Goal: Task Accomplishment & Management: Use online tool/utility

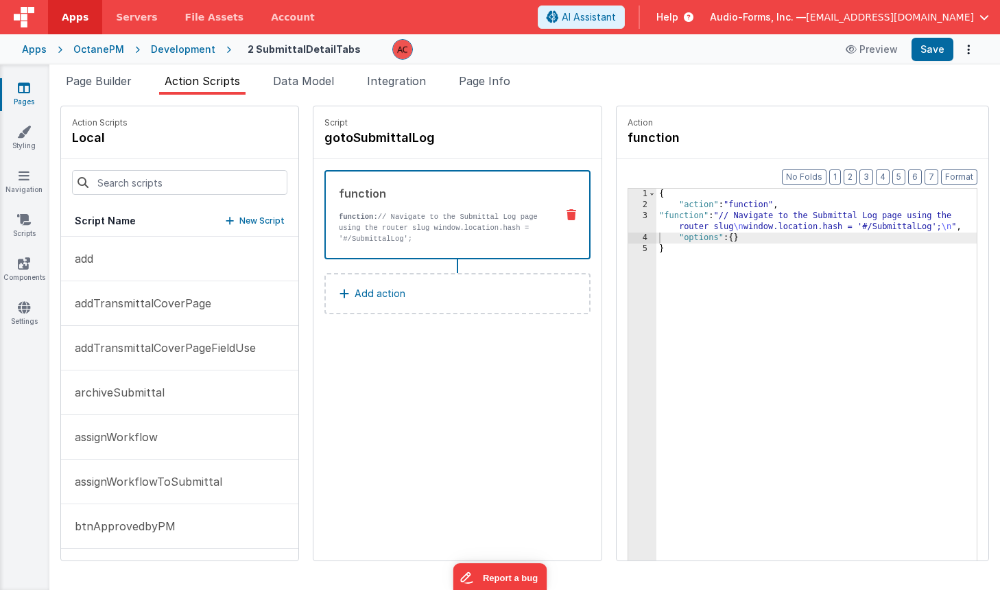
click at [89, 49] on div "OctanePM" at bounding box center [98, 50] width 51 height 14
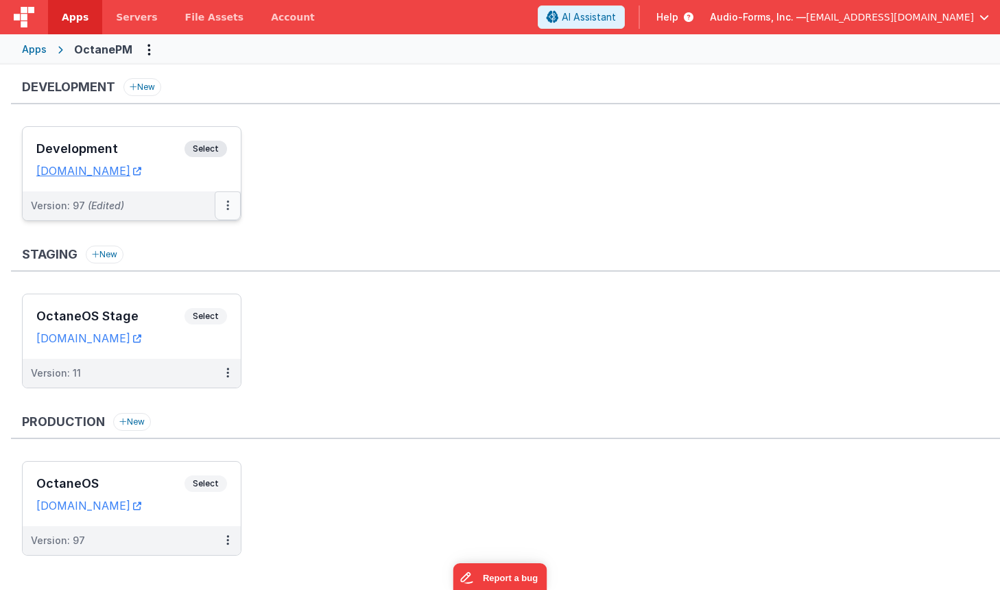
click at [226, 205] on icon at bounding box center [227, 205] width 3 height 1
click at [172, 281] on link "Deploy..." at bounding box center [180, 286] width 121 height 25
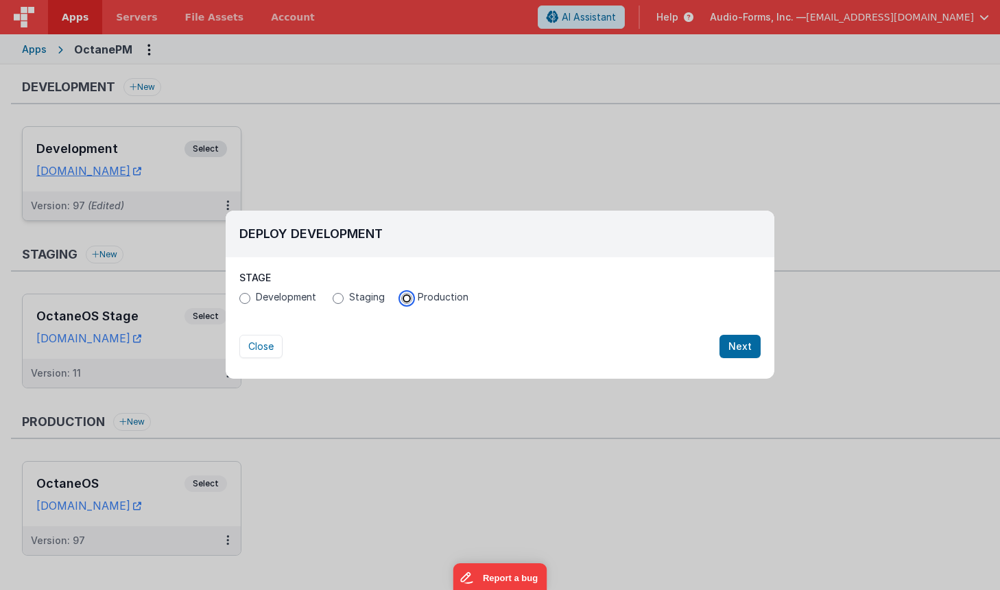
click at [404, 298] on input "Production" at bounding box center [406, 298] width 11 height 11
radio input "true"
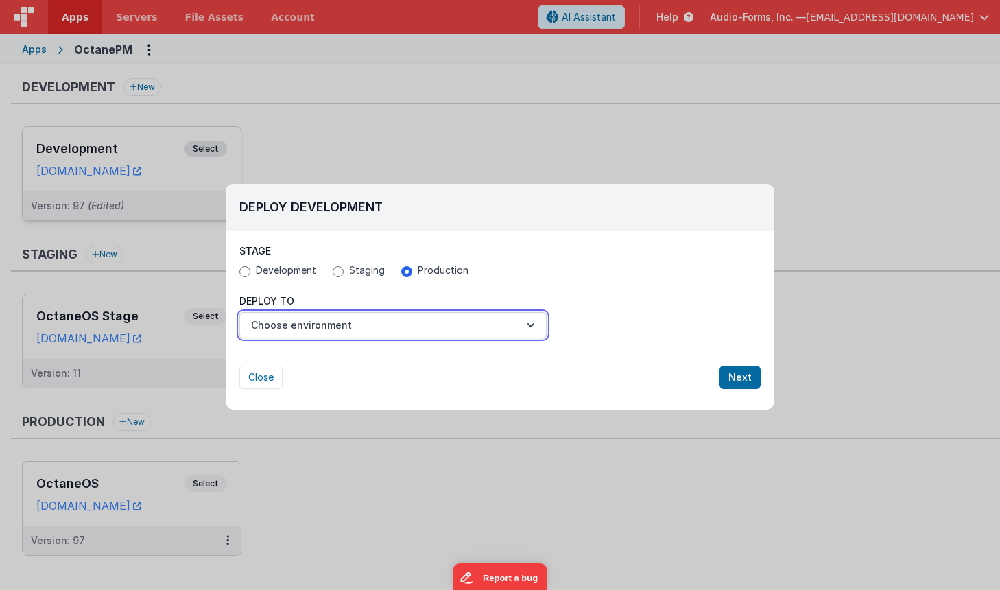
drag, startPoint x: 400, startPoint y: 331, endPoint x: 384, endPoint y: 333, distance: 16.6
click at [397, 333] on button "Choose environment" at bounding box center [392, 325] width 307 height 26
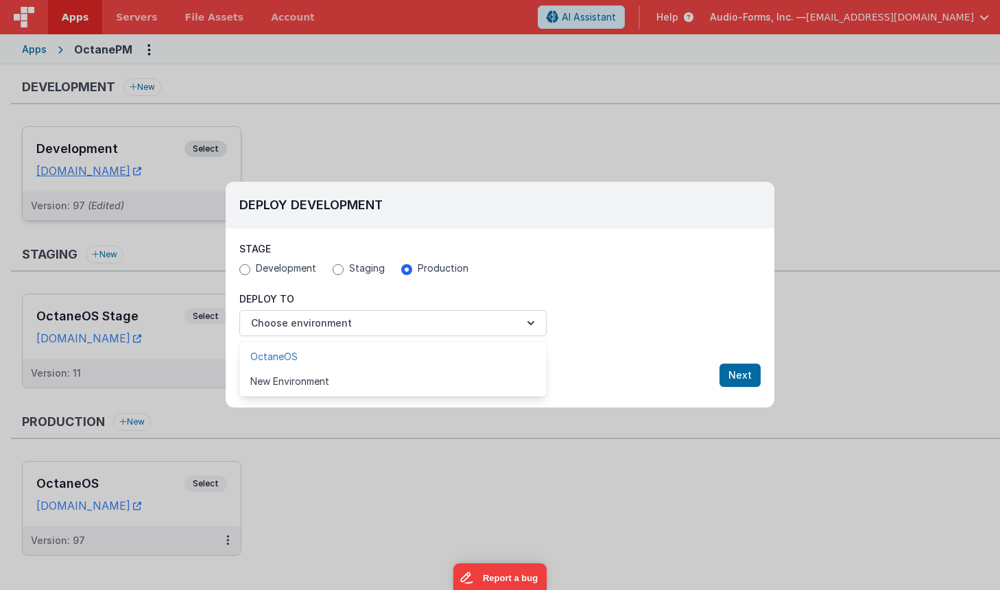
click at [323, 355] on link "OctaneOS" at bounding box center [392, 356] width 307 height 25
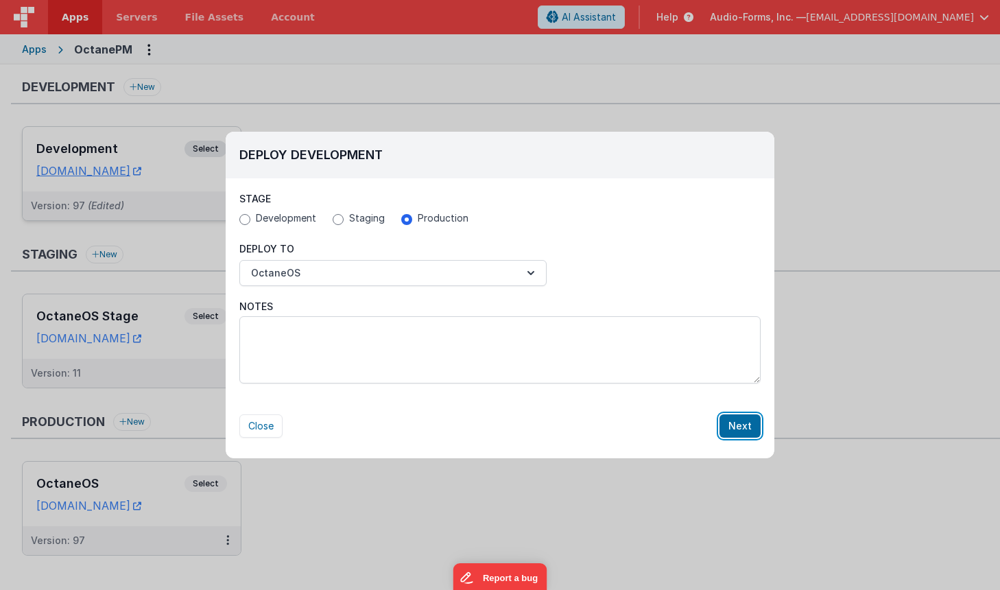
click at [736, 420] on button "Next" at bounding box center [740, 425] width 41 height 23
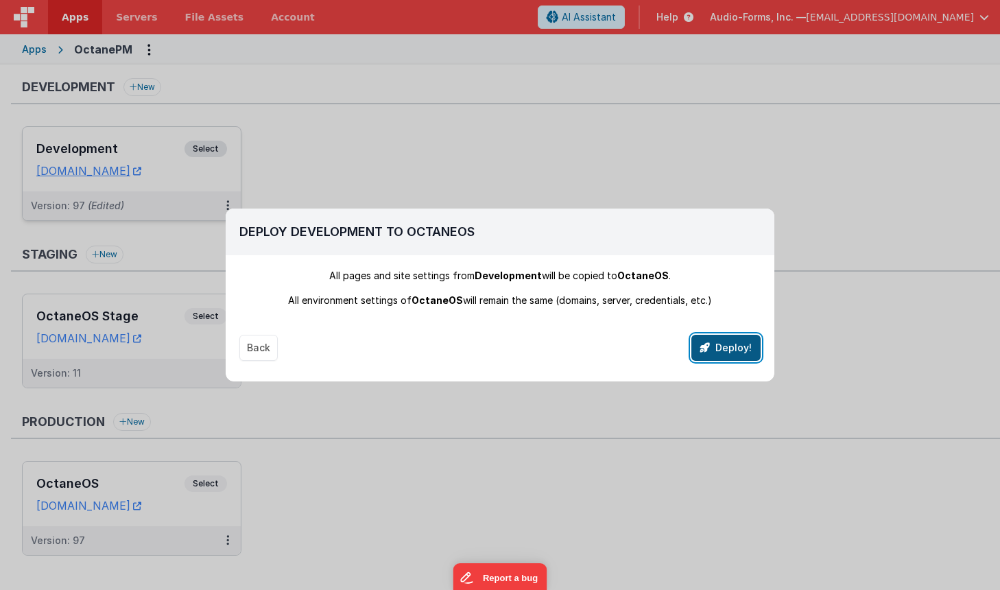
click at [709, 339] on button "Deploy!" at bounding box center [726, 348] width 69 height 26
